Goal: Task Accomplishment & Management: Manage account settings

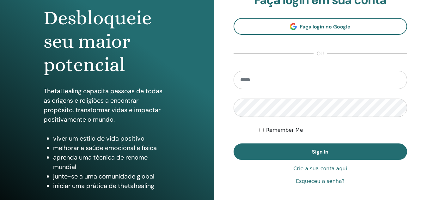
scroll to position [95, 0]
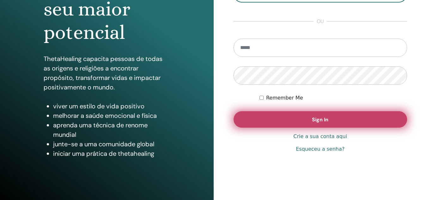
type input "**********"
click at [302, 117] on button "Sign In" at bounding box center [321, 119] width 174 height 16
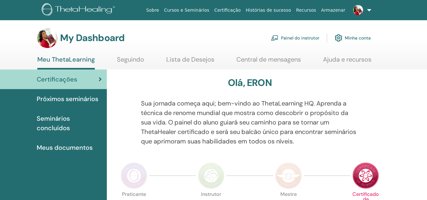
click at [367, 35] on link "Minha conta" at bounding box center [353, 38] width 36 height 14
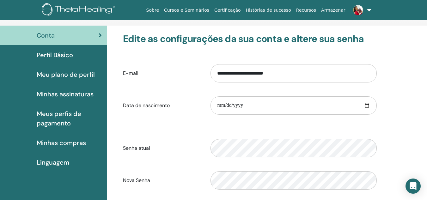
scroll to position [32, 0]
click at [59, 114] on span "Meus perfis de pagamento" at bounding box center [69, 118] width 65 height 19
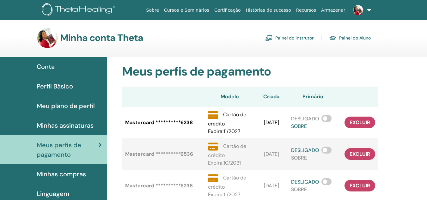
click at [49, 66] on span "Conta" at bounding box center [46, 66] width 18 height 9
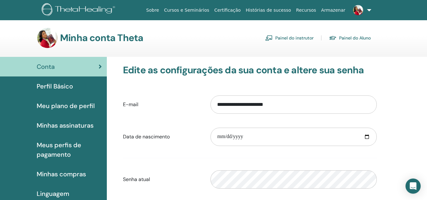
click at [62, 85] on span "Perfil Básico" at bounding box center [55, 86] width 36 height 9
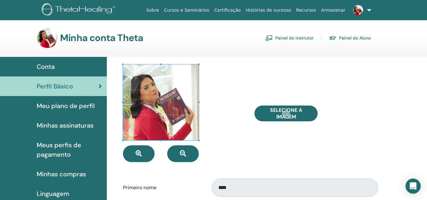
click at [47, 38] on img at bounding box center [47, 38] width 20 height 20
click at [302, 37] on link "Painel do instrutor" at bounding box center [289, 38] width 48 height 10
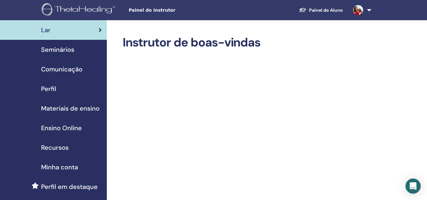
click at [52, 88] on span "Perfil" at bounding box center [48, 88] width 15 height 9
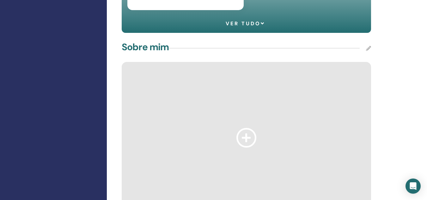
scroll to position [633, 0]
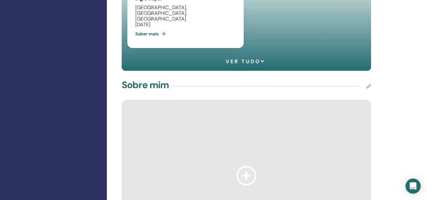
click at [247, 166] on icon at bounding box center [247, 175] width 20 height 19
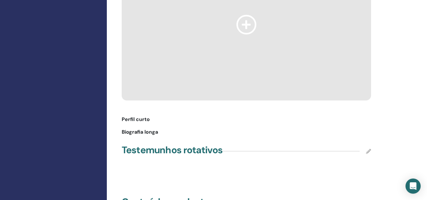
scroll to position [791, 0]
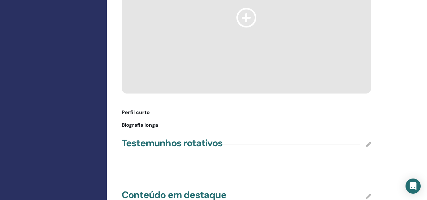
click at [369, 142] on icon at bounding box center [368, 144] width 5 height 5
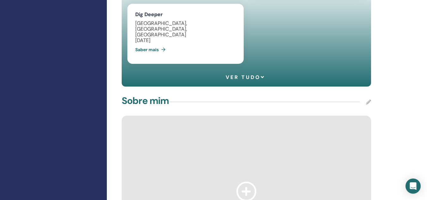
scroll to position [633, 0]
